Goal: Information Seeking & Learning: Learn about a topic

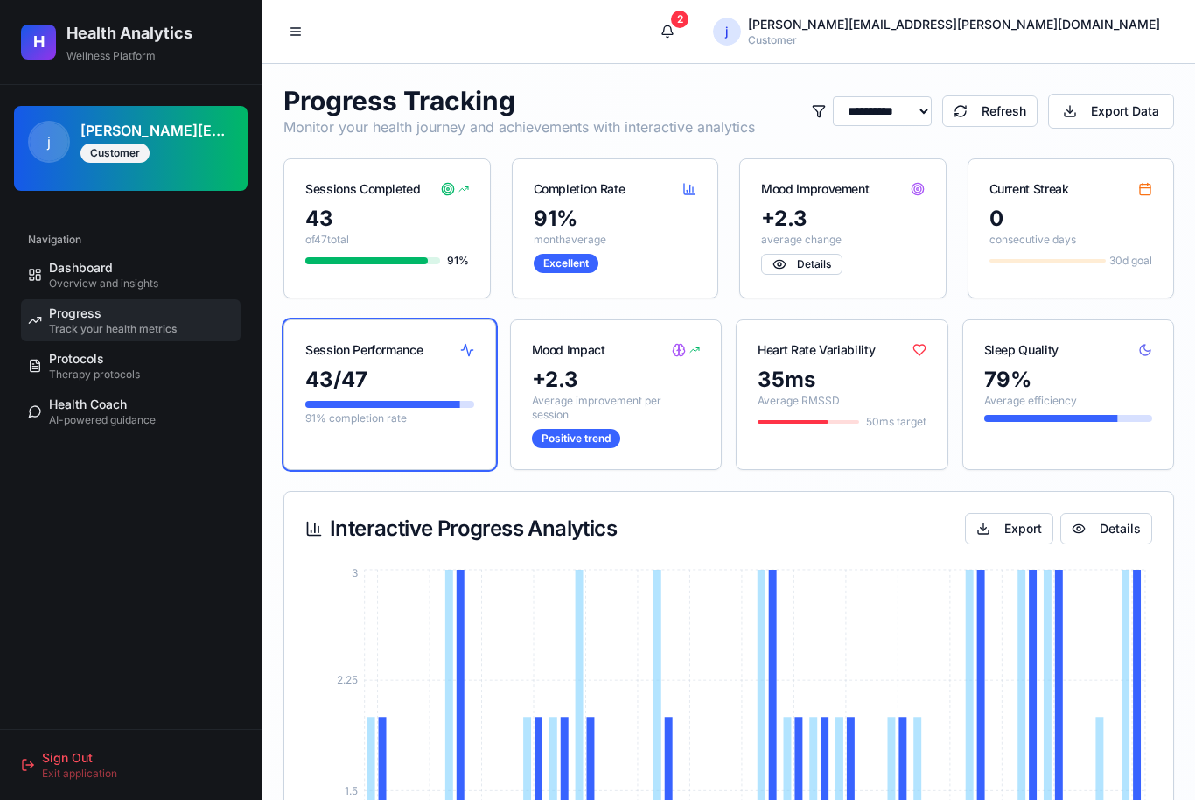
select select "*****"
click at [106, 380] on span "Therapy protocols" at bounding box center [94, 374] width 91 height 14
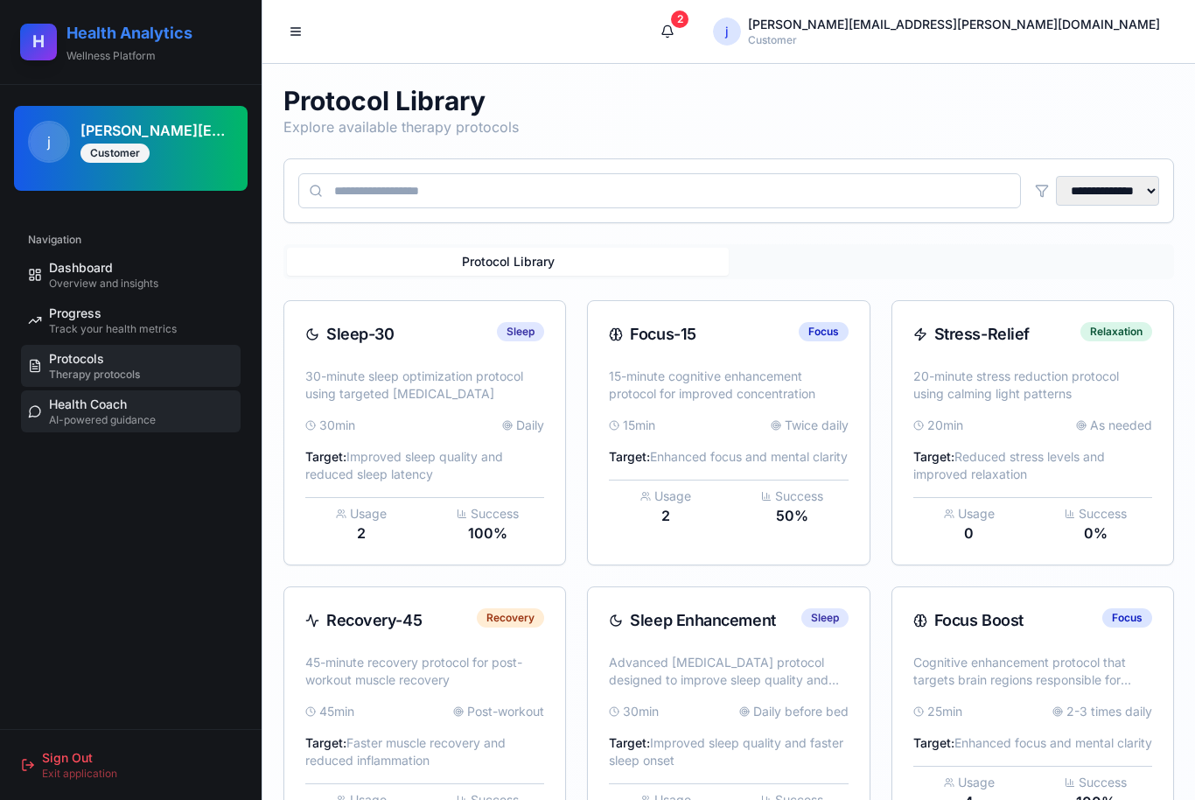
click at [98, 416] on span "AI-powered guidance" at bounding box center [102, 420] width 107 height 14
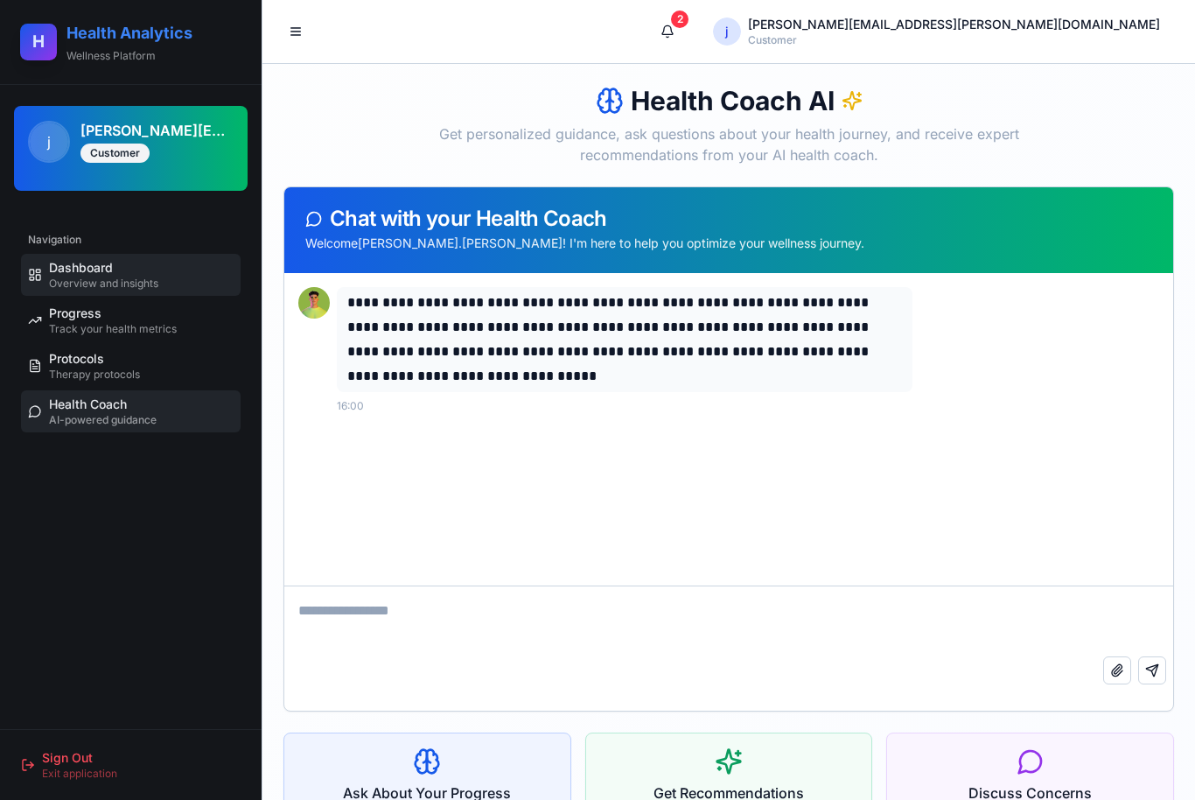
click at [94, 274] on span "Dashboard" at bounding box center [81, 267] width 64 height 17
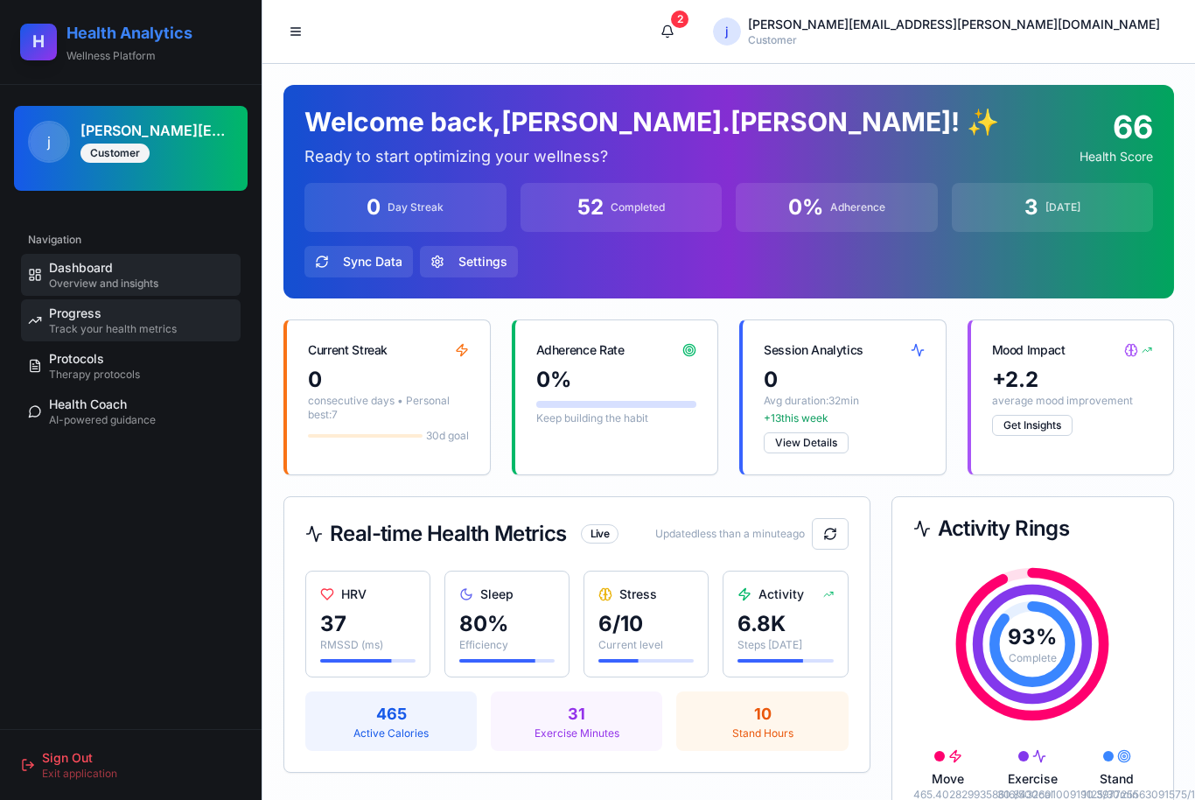
click at [86, 327] on span "Track your health metrics" at bounding box center [113, 329] width 128 height 14
select select "*****"
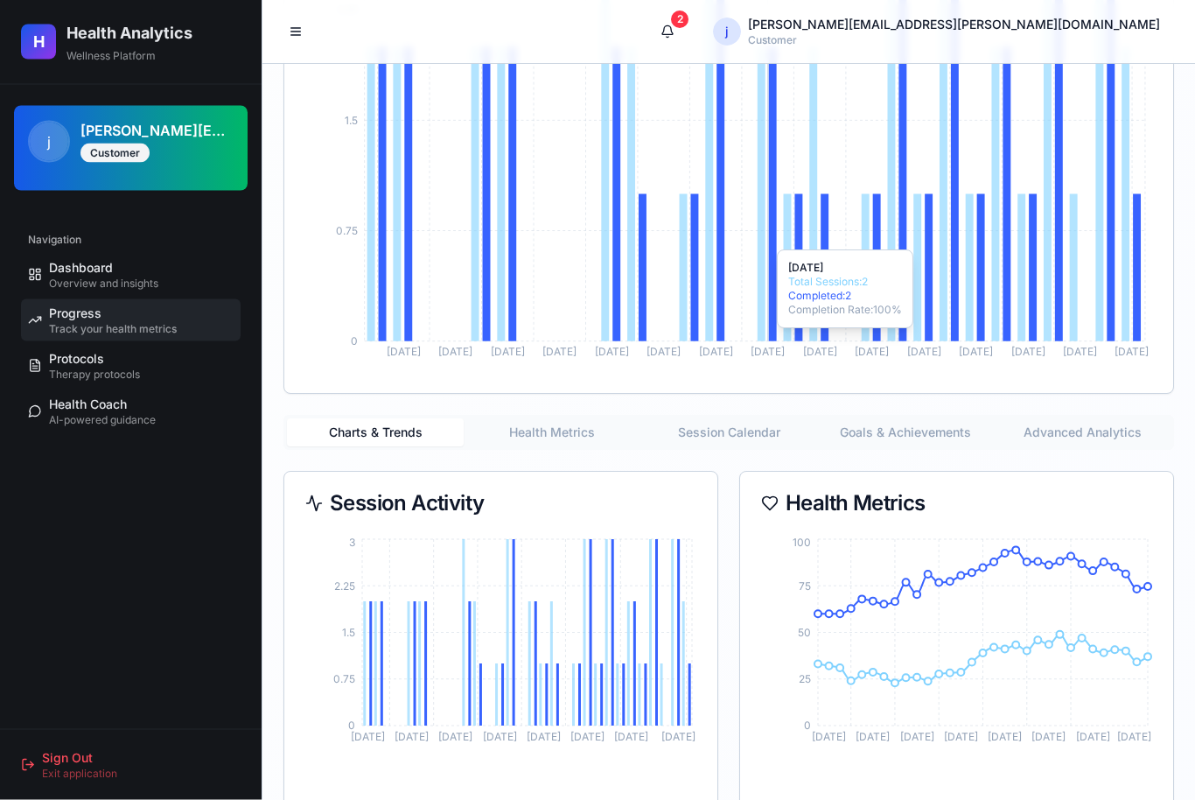
scroll to position [670, 0]
click at [545, 438] on button "Health Metrics" at bounding box center [552, 432] width 177 height 28
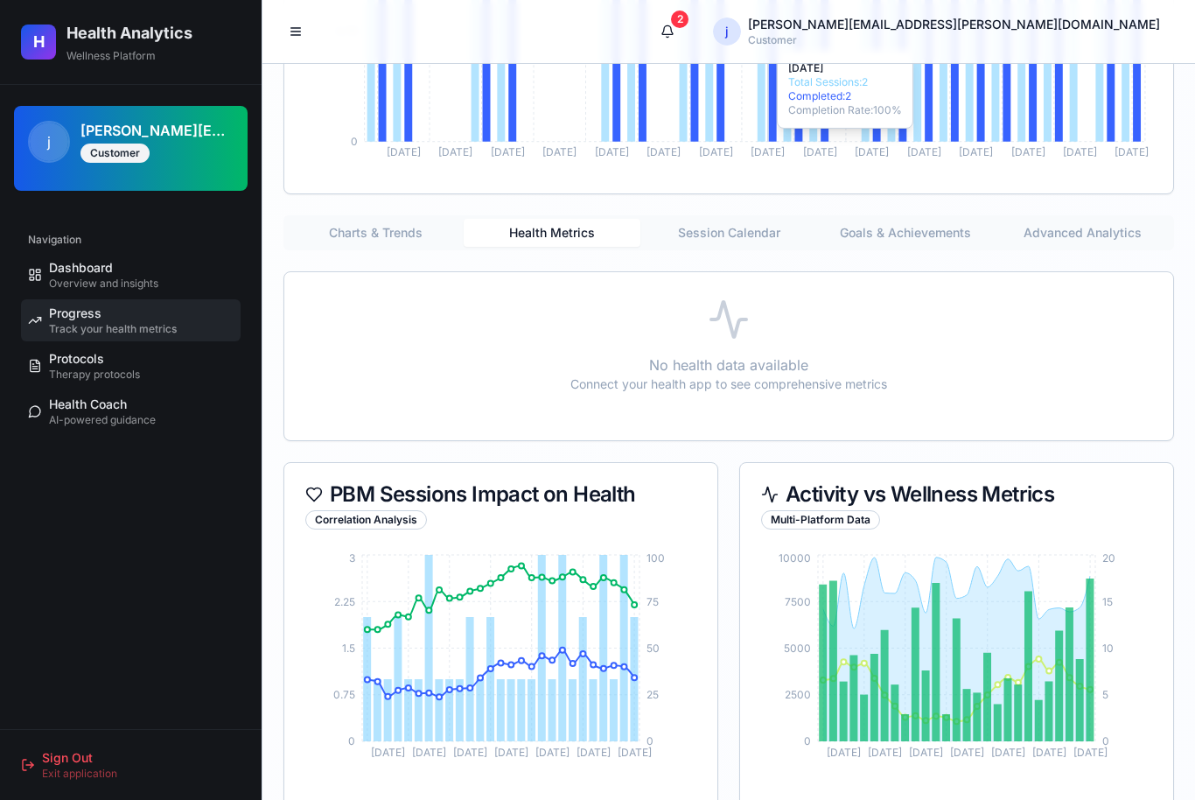
scroll to position [867, 0]
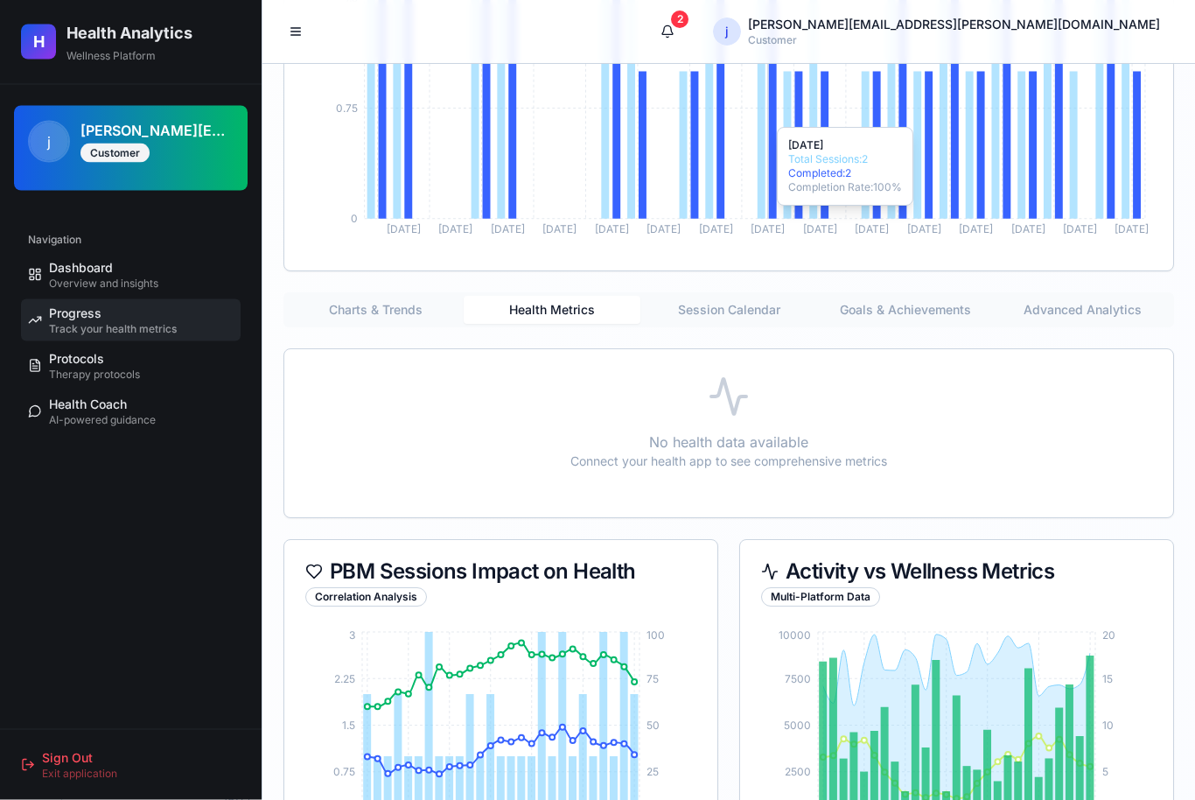
click at [723, 325] on button "Session Calendar" at bounding box center [728, 311] width 177 height 28
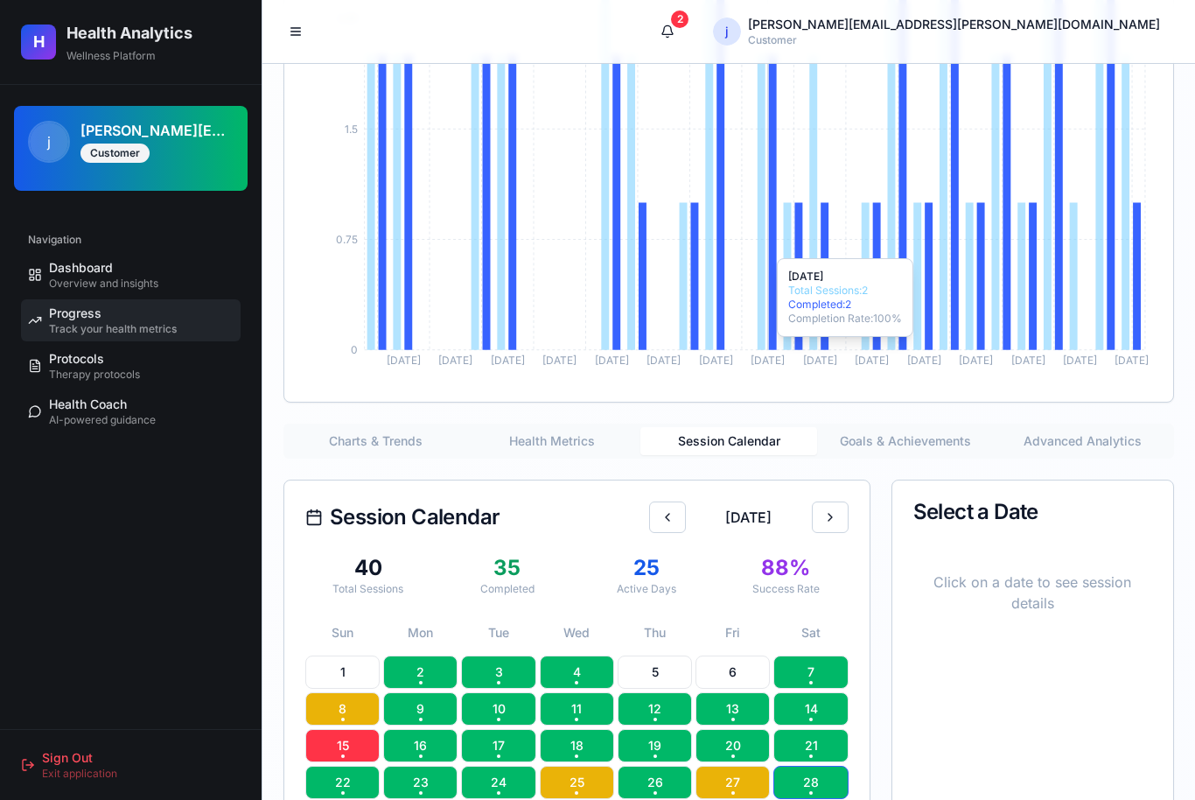
scroll to position [660, 0]
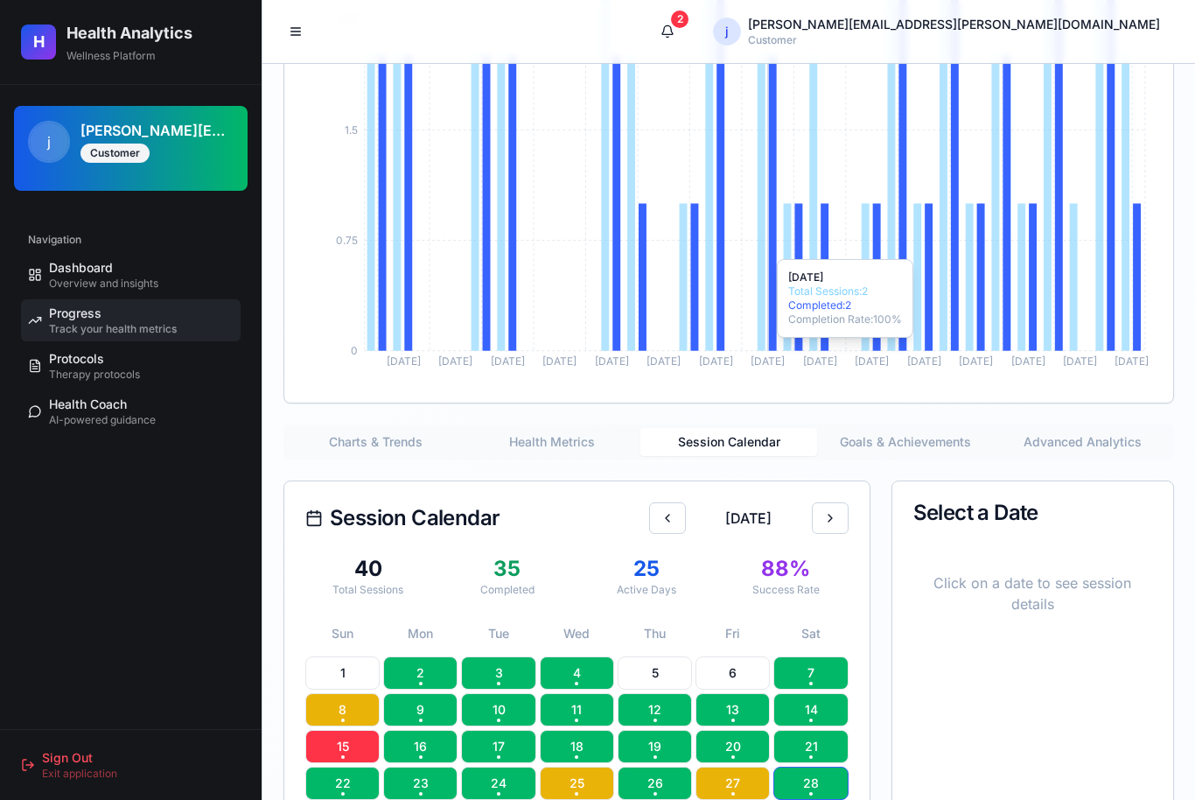
click at [894, 439] on button "Goals & Achievements" at bounding box center [905, 442] width 177 height 28
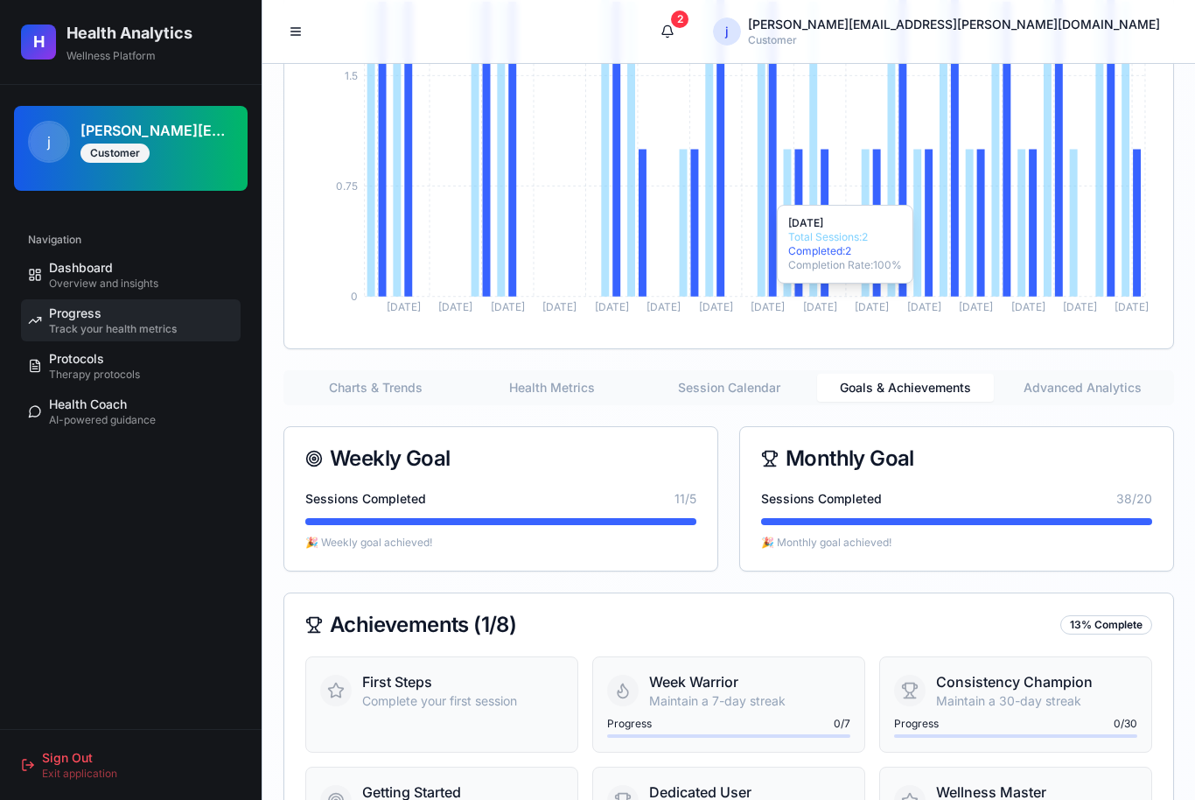
scroll to position [709, 0]
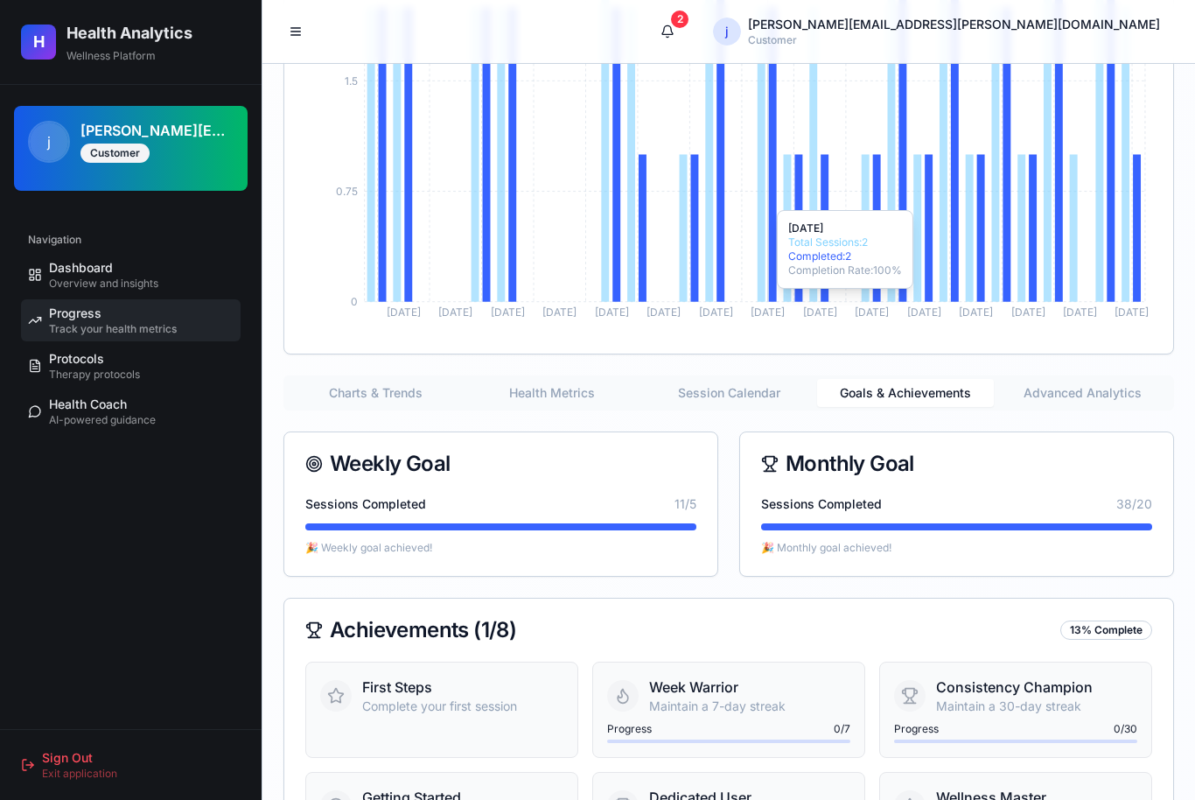
click at [1106, 390] on button "Advanced Analytics" at bounding box center [1082, 393] width 177 height 28
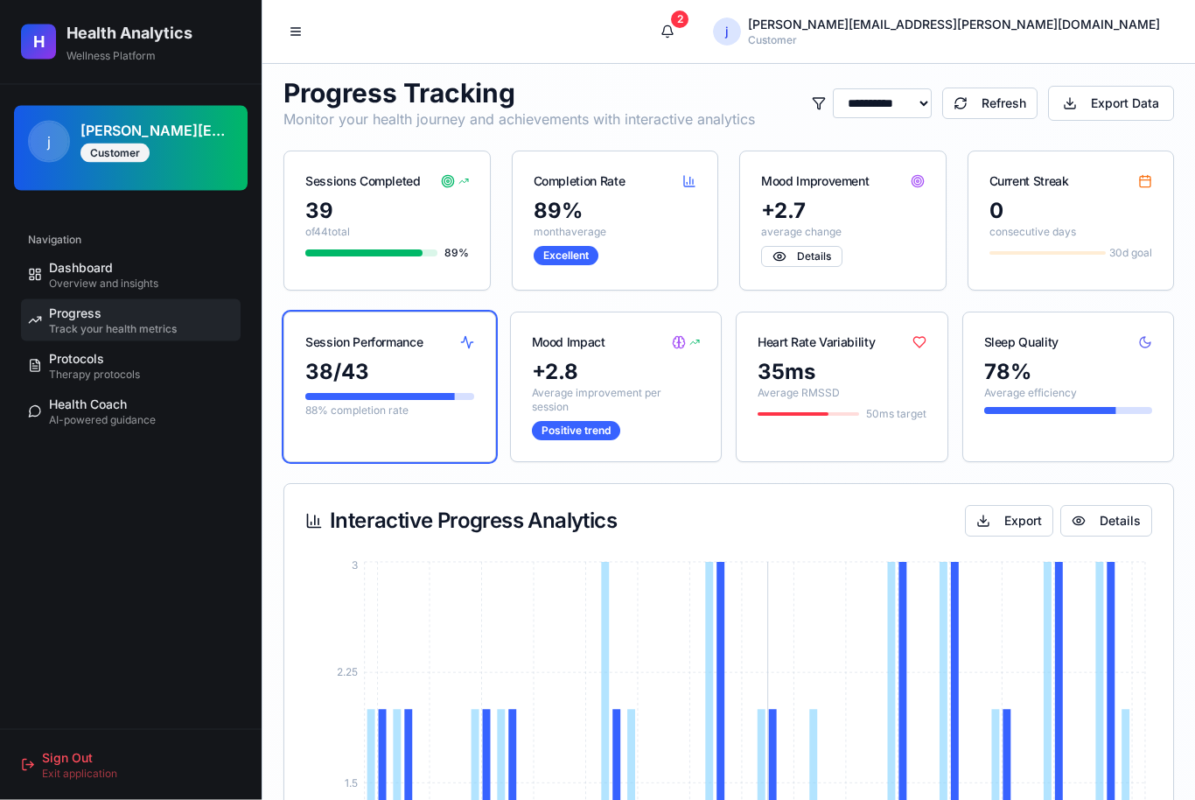
scroll to position [0, 0]
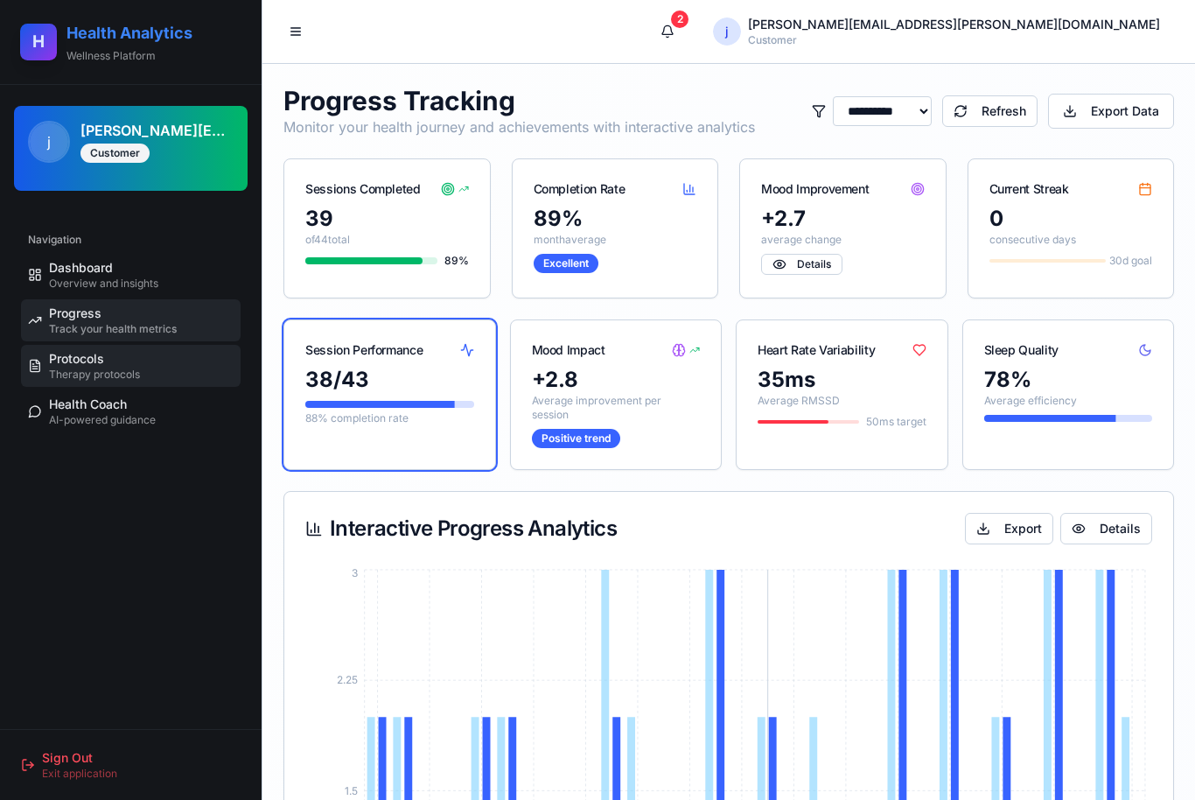
click at [90, 367] on span "Therapy protocols" at bounding box center [94, 374] width 91 height 14
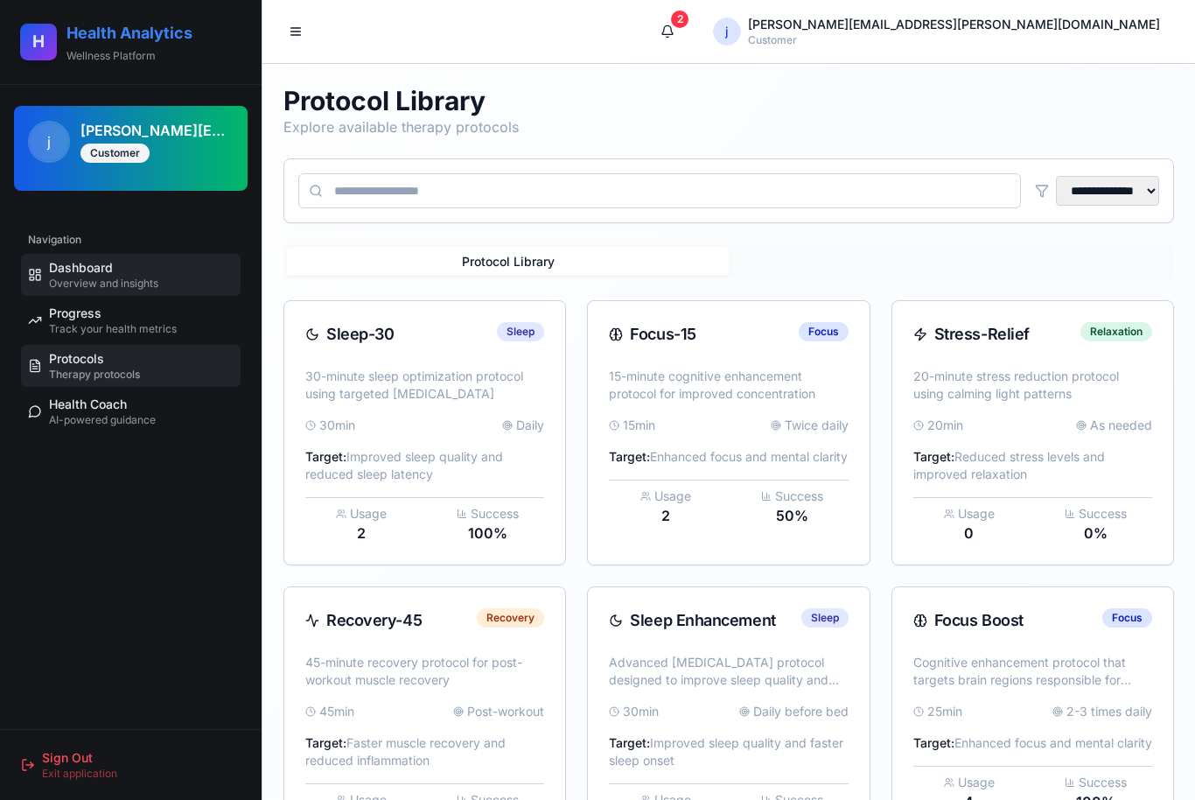
click at [107, 269] on span "Dashboard" at bounding box center [81, 267] width 64 height 17
